Goal: Navigation & Orientation: Find specific page/section

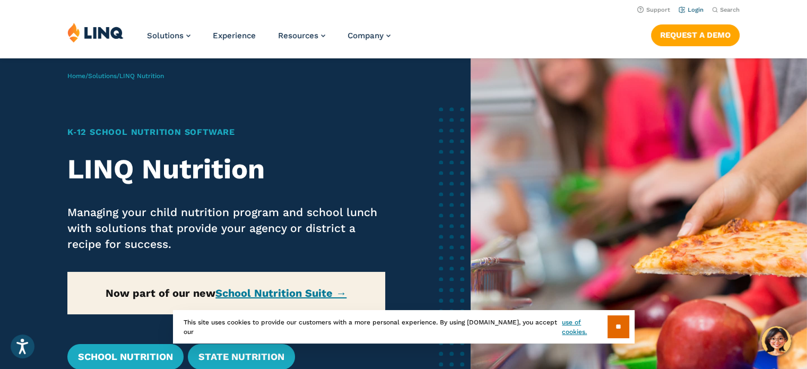
click at [690, 11] on link "Login" at bounding box center [690, 9] width 25 height 7
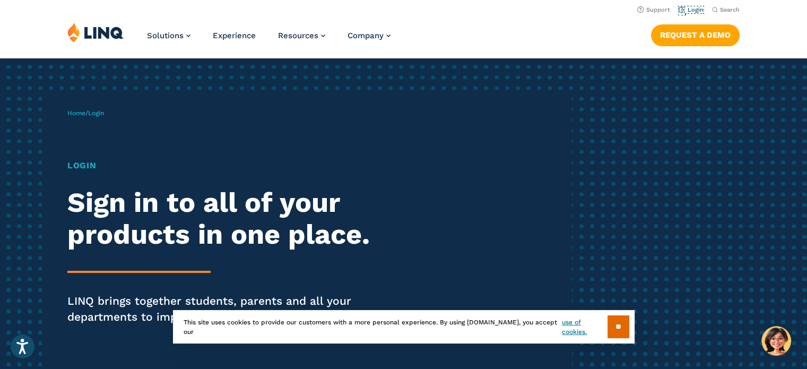
click at [690, 11] on link "Login" at bounding box center [690, 9] width 25 height 7
click at [616, 322] on input "**" at bounding box center [618, 326] width 22 height 23
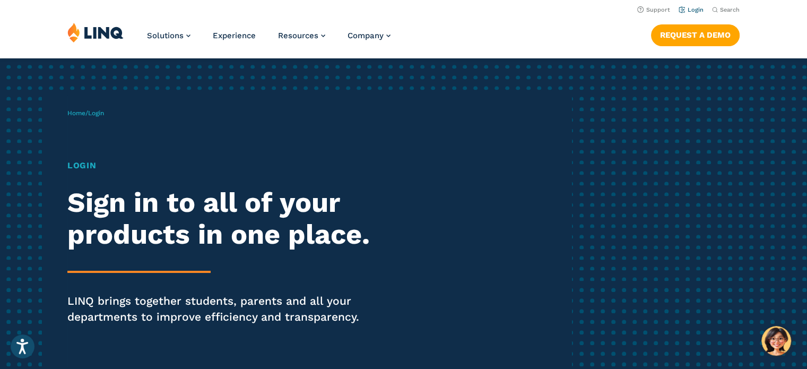
click at [694, 10] on link "Login" at bounding box center [690, 9] width 25 height 7
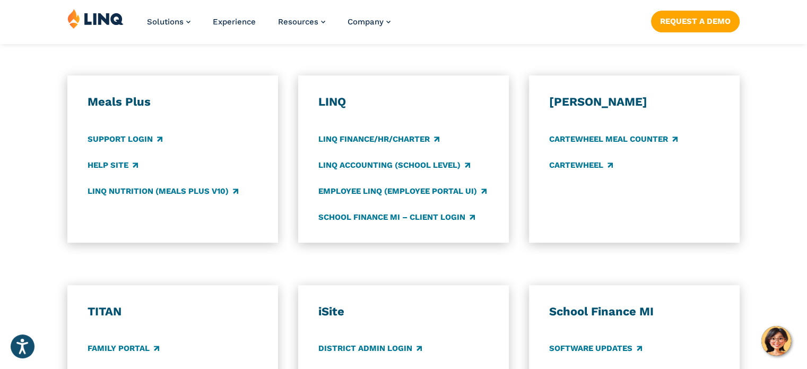
scroll to position [564, 0]
click at [117, 139] on link "Support Login" at bounding box center [124, 139] width 75 height 12
